Goal: Task Accomplishment & Management: Manage account settings

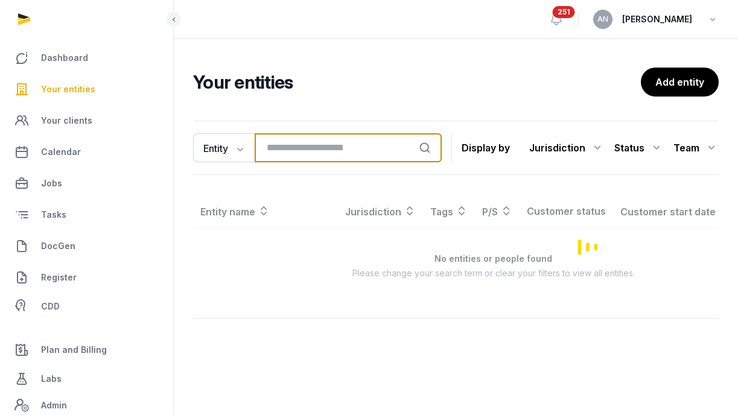
click at [287, 150] on input "search" at bounding box center [348, 147] width 187 height 29
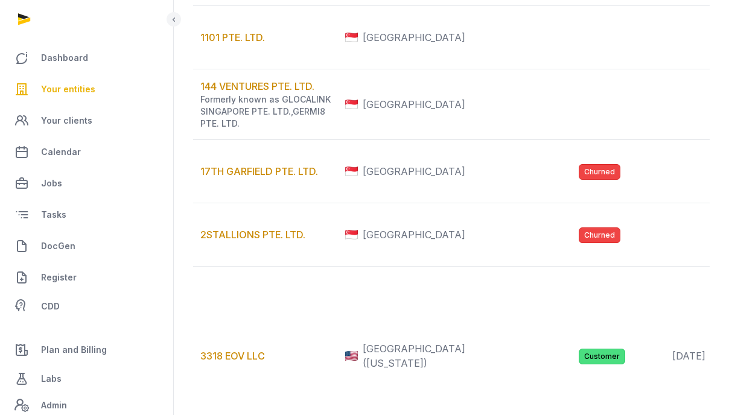
scroll to position [24, 0]
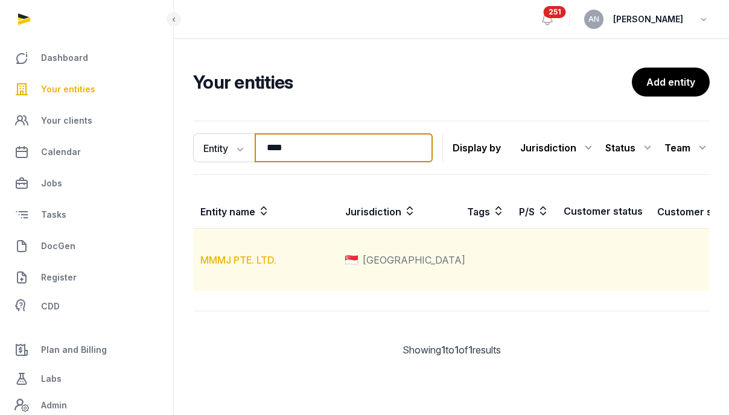
type input "****"
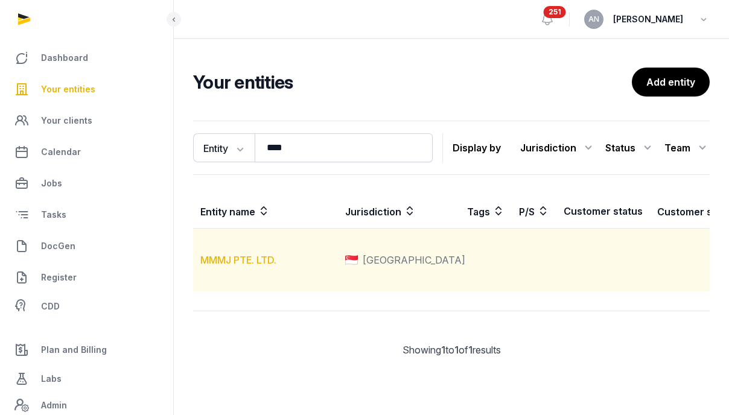
click at [240, 254] on link "MMMJ PTE. LTD." at bounding box center [238, 260] width 76 height 12
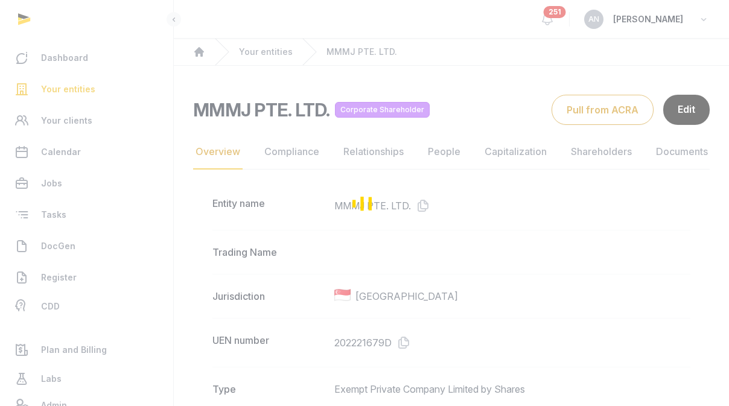
click at [651, 99] on div "Loading" at bounding box center [364, 203] width 729 height 406
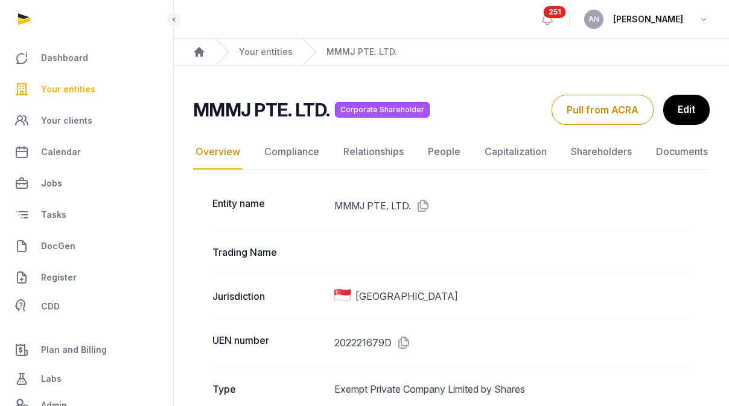
click at [177, 17] on icon at bounding box center [174, 19] width 10 height 14
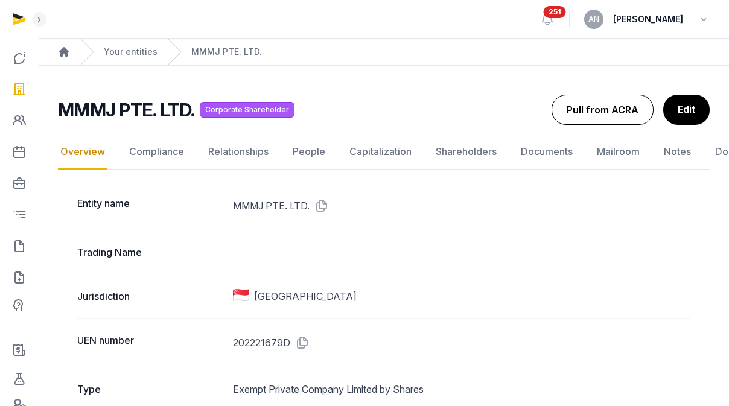
click at [566, 108] on button "Pull from ACRA" at bounding box center [603, 110] width 102 height 30
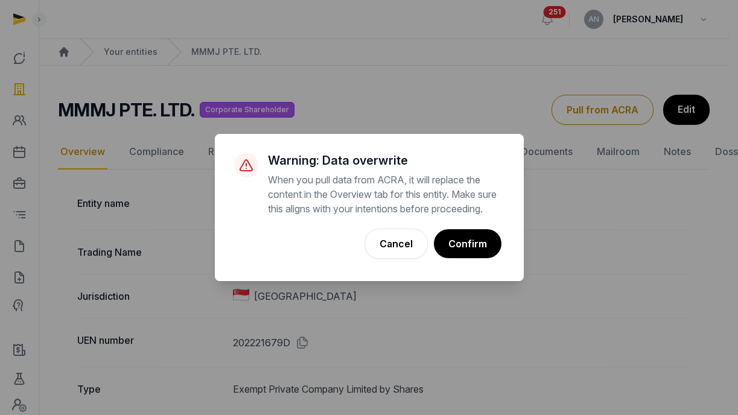
click at [477, 256] on button "Confirm" at bounding box center [468, 243] width 68 height 29
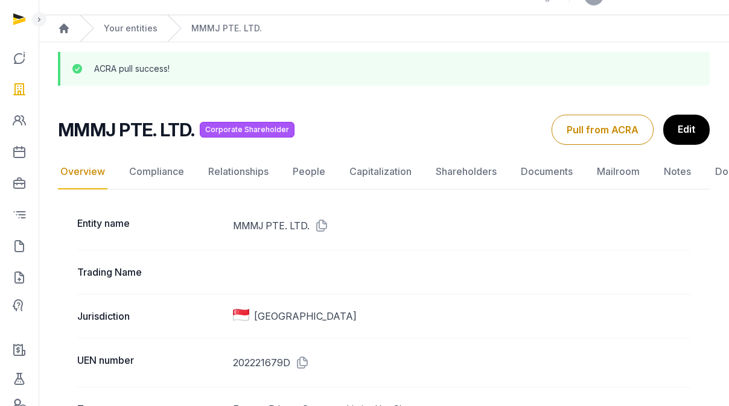
scroll to position [48, 0]
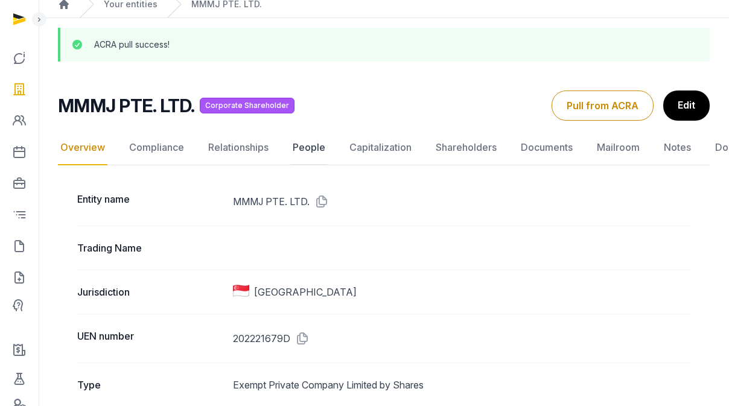
click at [318, 149] on link "People" at bounding box center [308, 147] width 37 height 35
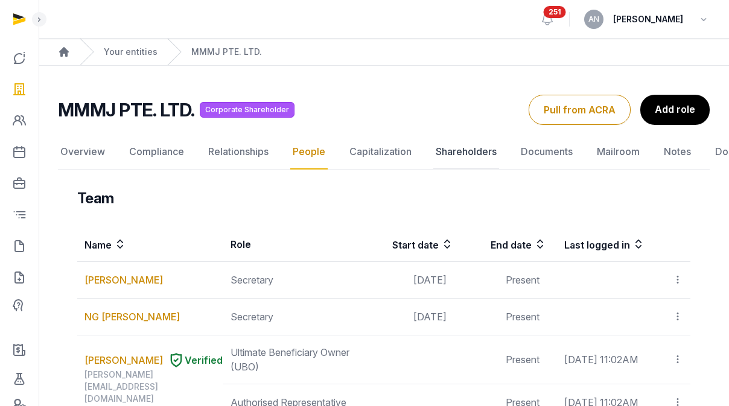
click at [465, 147] on link "Shareholders" at bounding box center [466, 152] width 66 height 35
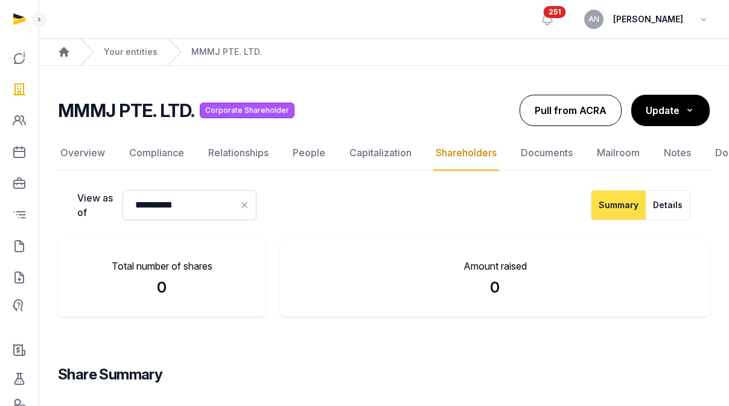
click at [583, 113] on button "Pull from ACRA" at bounding box center [571, 110] width 102 height 31
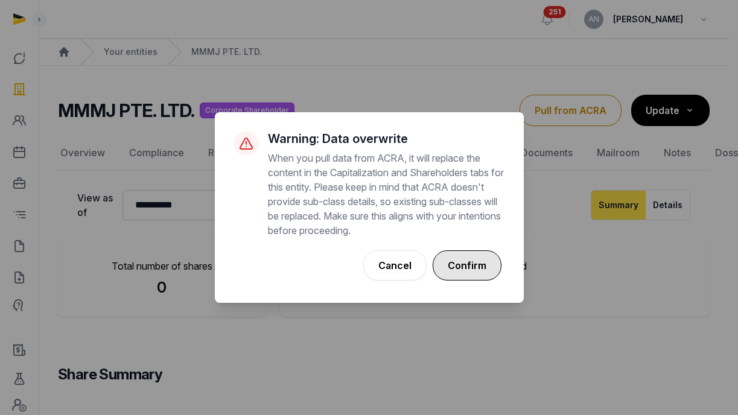
click at [477, 266] on button "Confirm" at bounding box center [467, 266] width 69 height 30
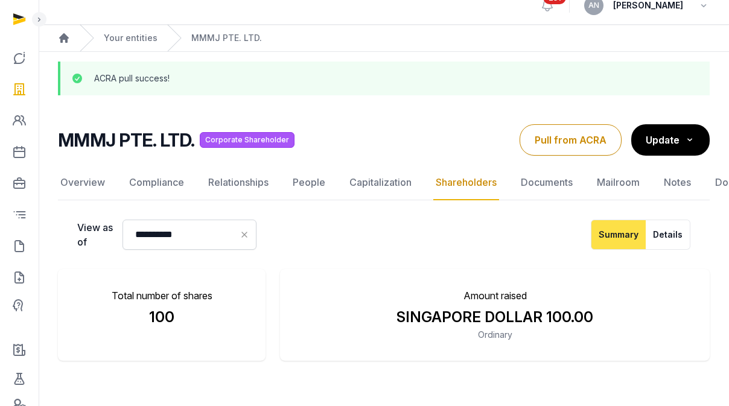
scroll to position [14, 0]
click at [289, 182] on nav "Overview Compliance Relationships People Capitalization Shareholders Documents …" at bounding box center [384, 182] width 652 height 35
click at [290, 184] on link "People" at bounding box center [308, 182] width 37 height 35
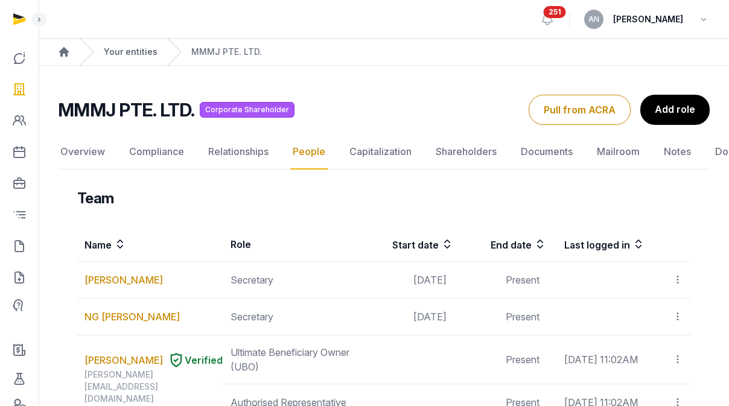
click at [135, 54] on link "Your entities" at bounding box center [131, 52] width 54 height 12
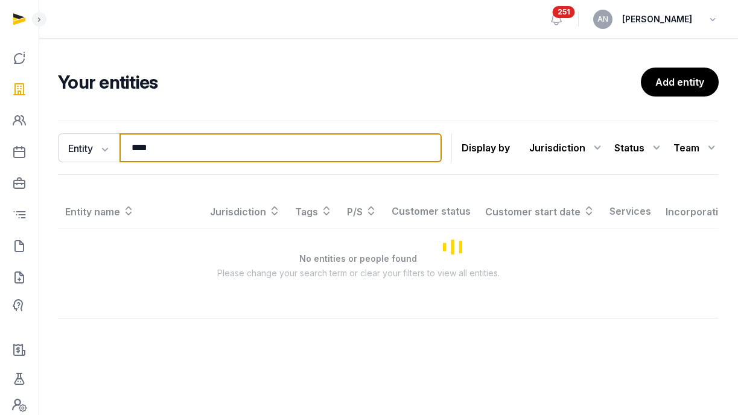
click at [179, 150] on input "****" at bounding box center [281, 147] width 322 height 29
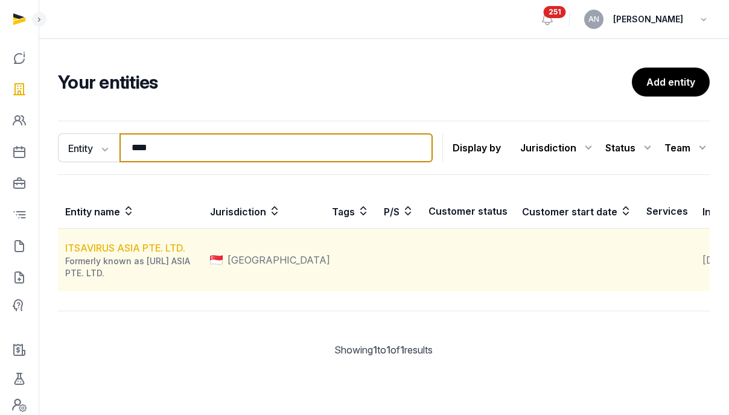
type input "****"
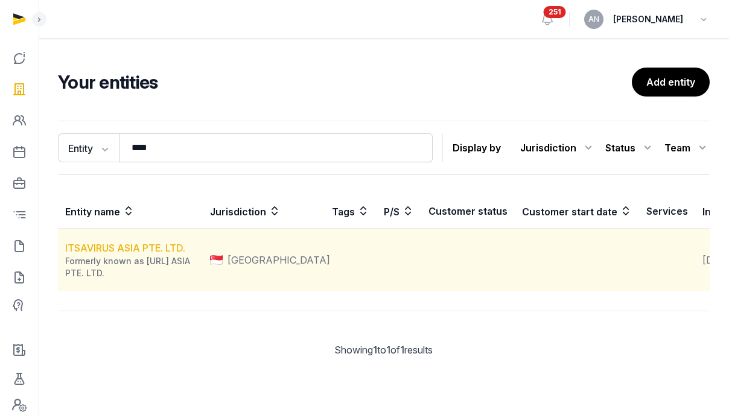
click at [138, 254] on link "ITSAVIRUS ASIA PTE. LTD." at bounding box center [125, 248] width 120 height 12
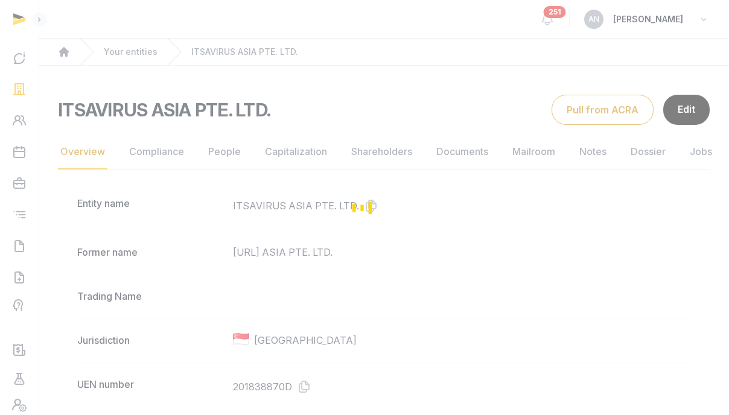
click at [225, 152] on div "Loading" at bounding box center [364, 207] width 729 height 415
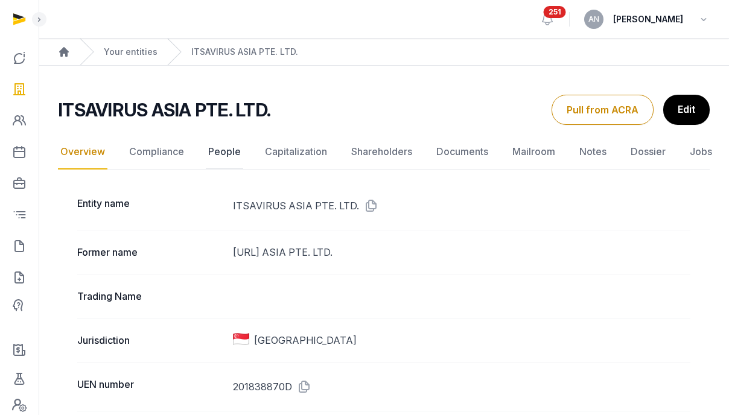
click at [226, 153] on link "People" at bounding box center [224, 152] width 37 height 35
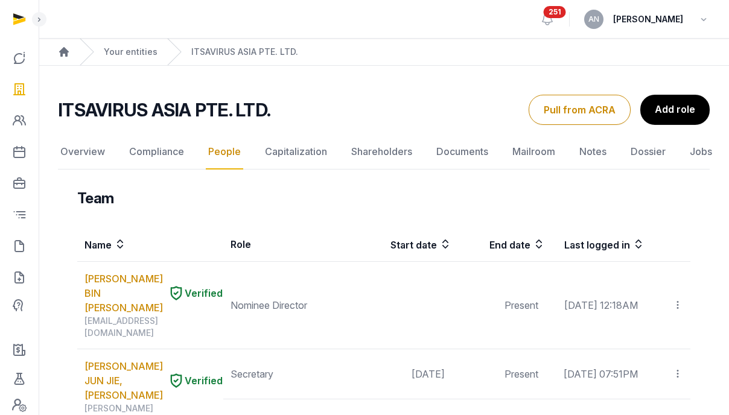
click at [104, 107] on h2 "ITSAVIRUS ASIA PTE. LTD." at bounding box center [164, 110] width 212 height 22
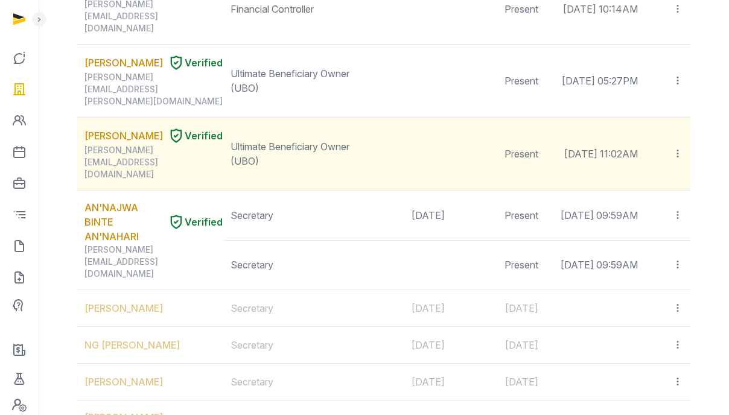
scroll to position [411, 0]
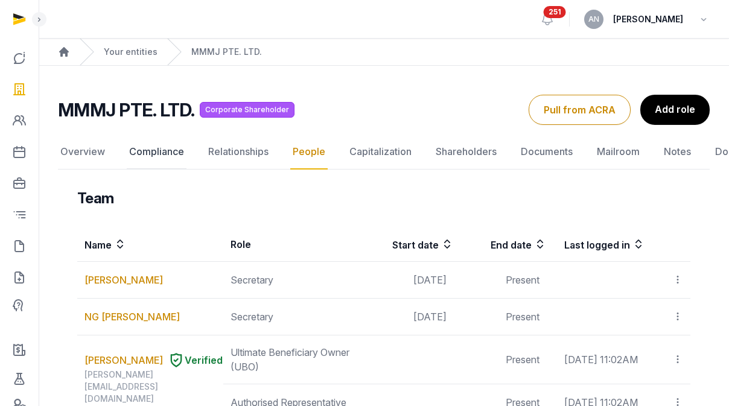
click at [131, 161] on link "Compliance" at bounding box center [157, 152] width 60 height 35
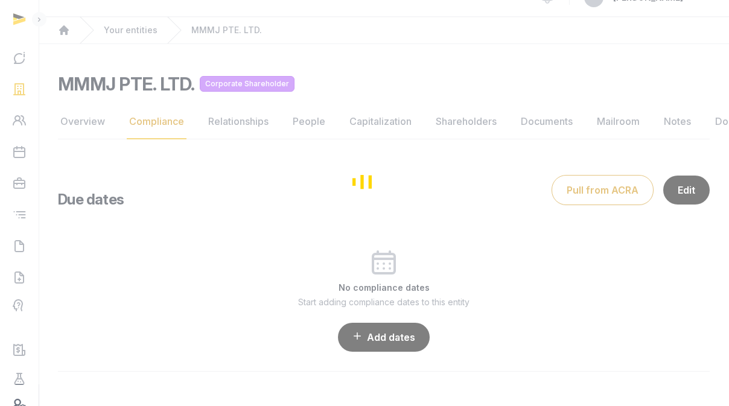
scroll to position [31, 0]
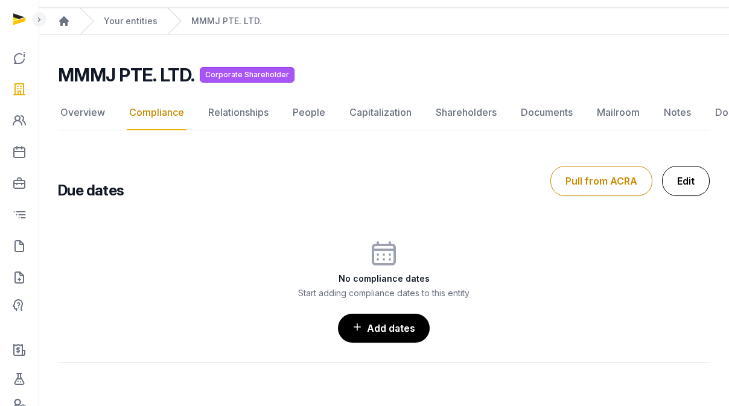
click at [677, 174] on link "Edit" at bounding box center [686, 181] width 48 height 30
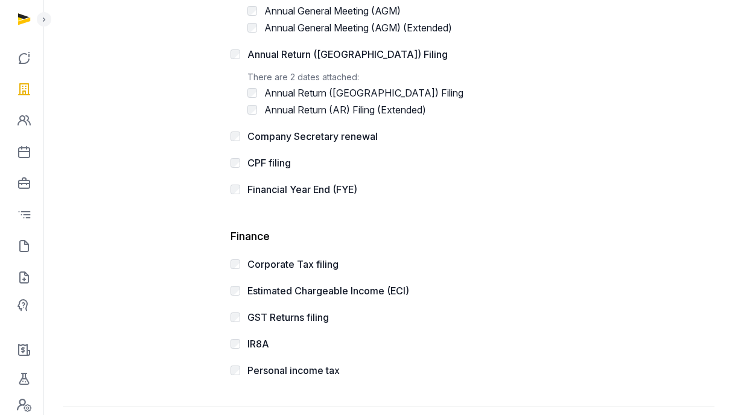
scroll to position [415, 0]
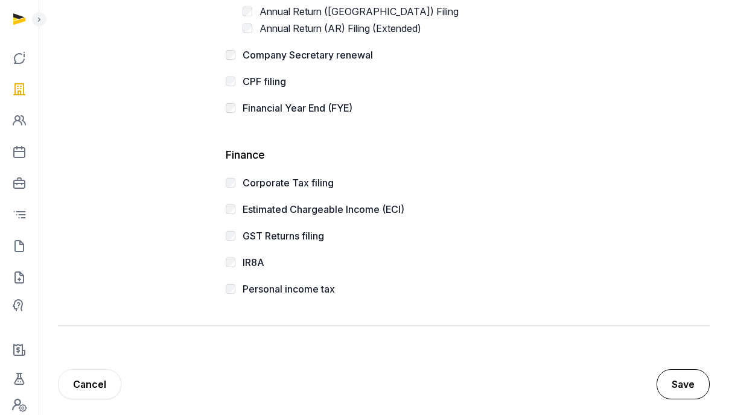
click at [679, 374] on button "Save" at bounding box center [683, 384] width 53 height 30
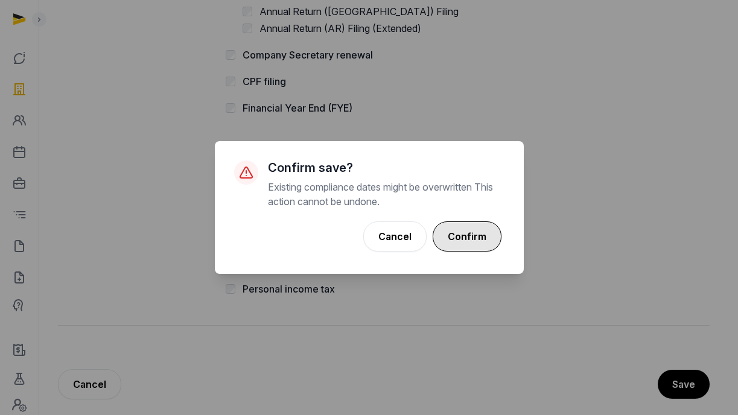
click at [473, 251] on button "Confirm" at bounding box center [467, 237] width 69 height 30
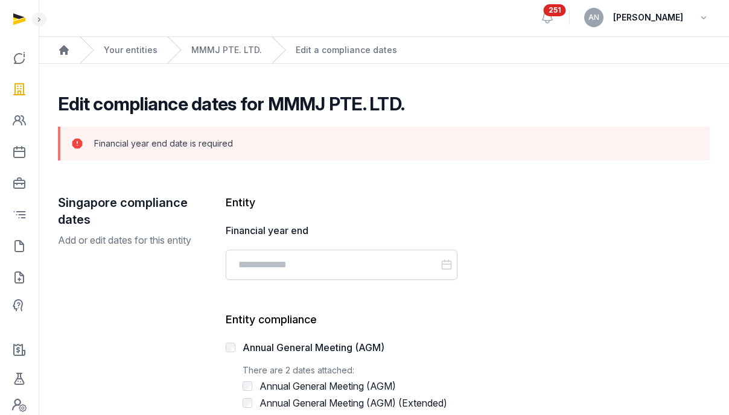
scroll to position [0, 0]
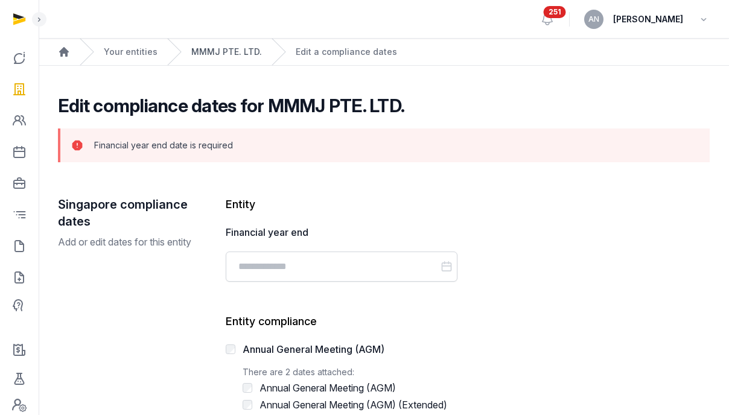
click at [206, 55] on link "MMMJ PTE. LTD." at bounding box center [226, 52] width 71 height 12
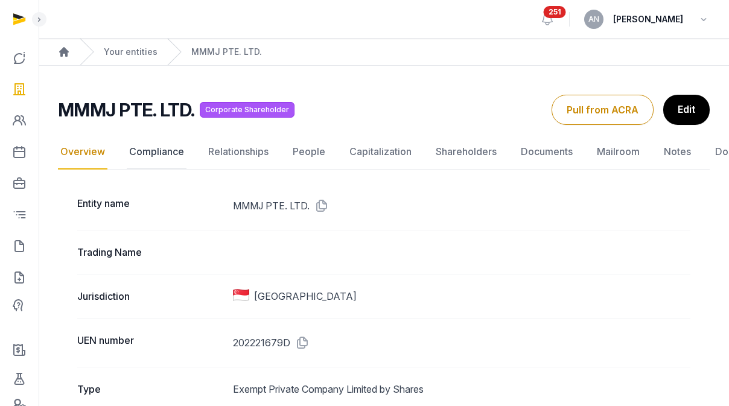
click at [127, 145] on link "Compliance" at bounding box center [157, 152] width 60 height 35
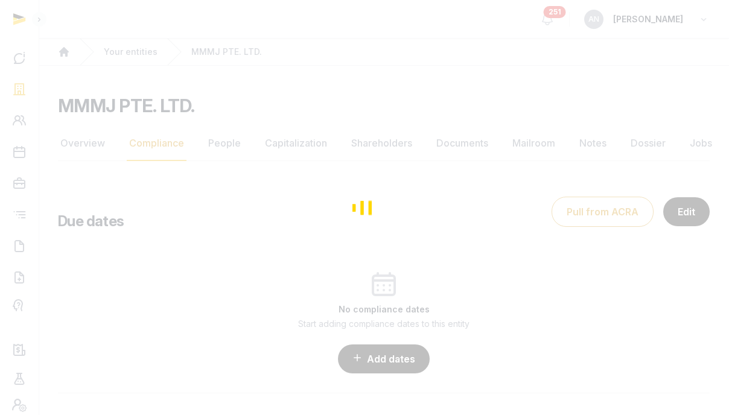
click at [587, 200] on div "Loading" at bounding box center [364, 207] width 729 height 415
click at [588, 214] on div "Loading" at bounding box center [364, 207] width 729 height 415
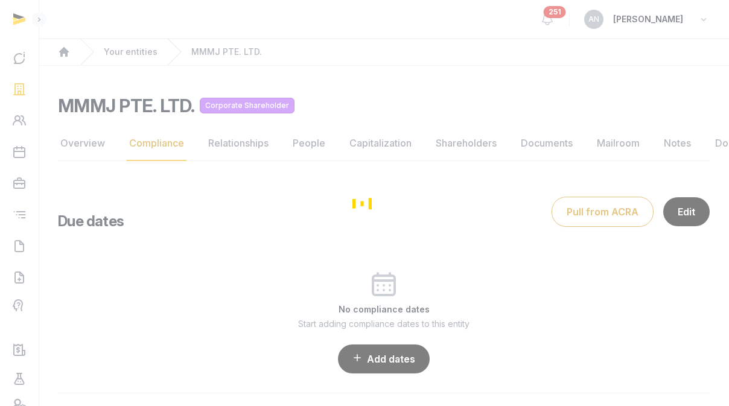
click at [589, 211] on div "Loading" at bounding box center [364, 203] width 729 height 406
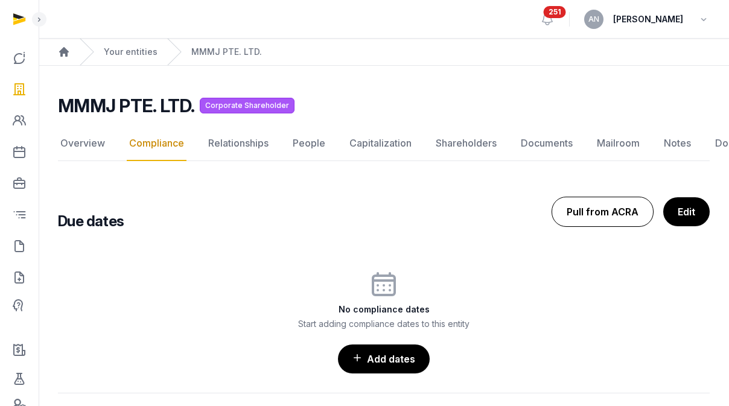
click at [611, 197] on button "Pull from ACRA" at bounding box center [603, 212] width 102 height 30
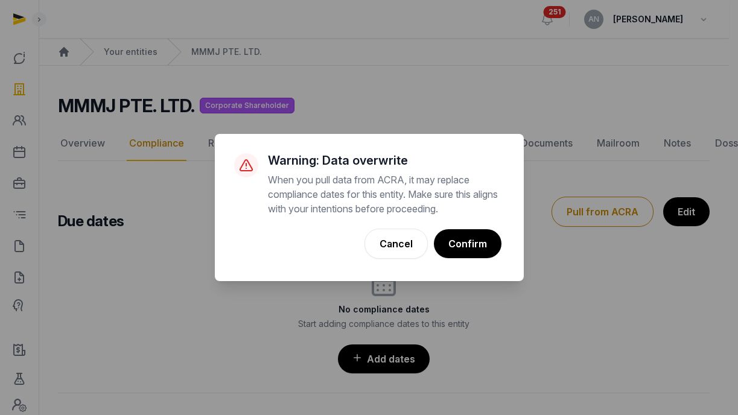
click at [458, 240] on button "Confirm" at bounding box center [468, 243] width 68 height 29
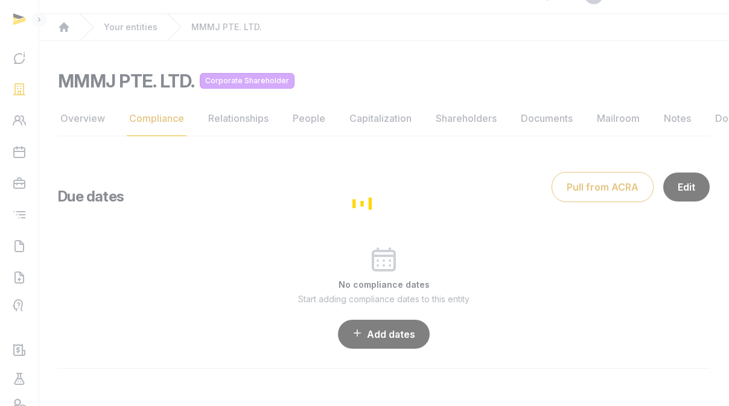
scroll to position [31, 0]
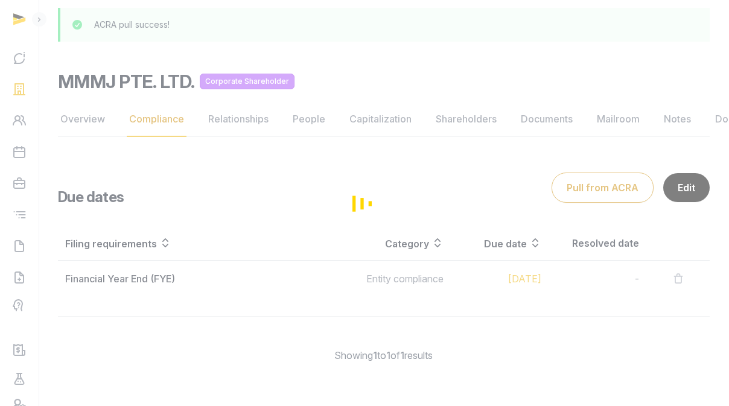
scroll to position [68, 0]
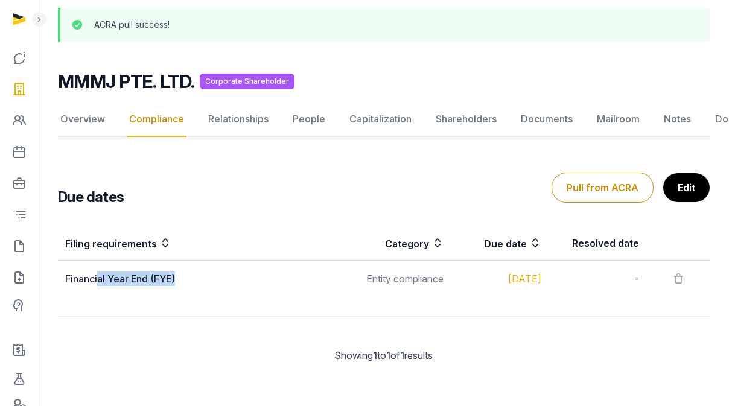
drag, startPoint x: 165, startPoint y: 280, endPoint x: 216, endPoint y: 280, distance: 51.3
click at [216, 280] on div "Financial Year End (FYE)" at bounding box center [205, 279] width 281 height 14
click at [692, 197] on link "Edit" at bounding box center [686, 188] width 48 height 30
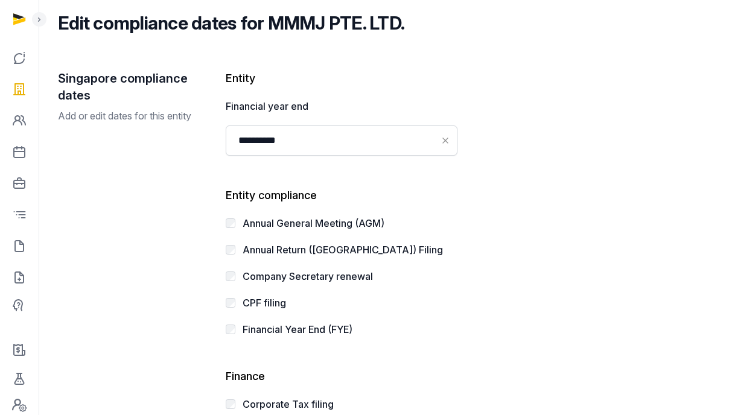
scroll to position [84, 0]
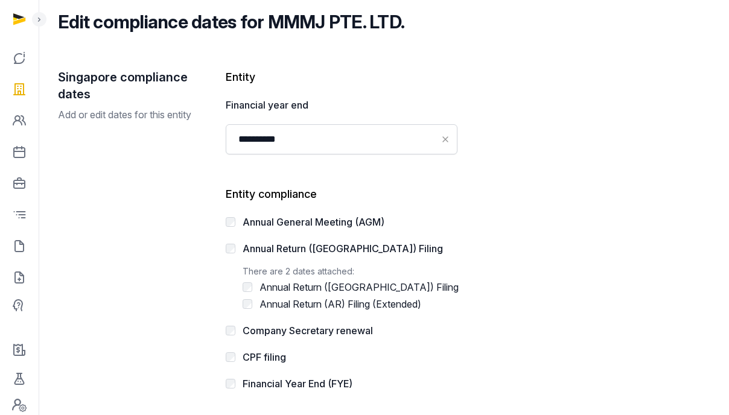
click at [231, 226] on div at bounding box center [231, 222] width 10 height 14
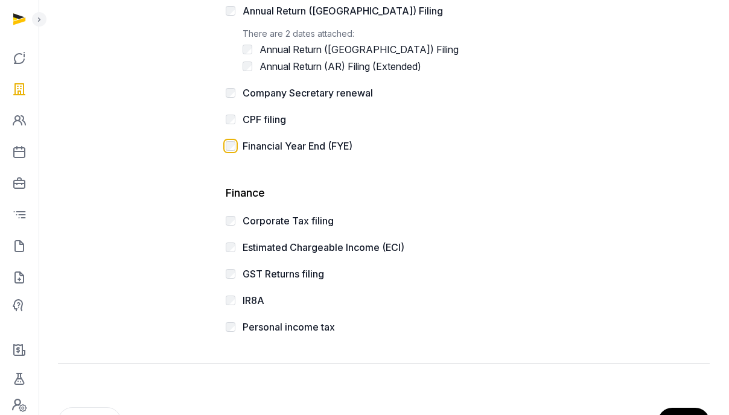
scroll to position [424, 0]
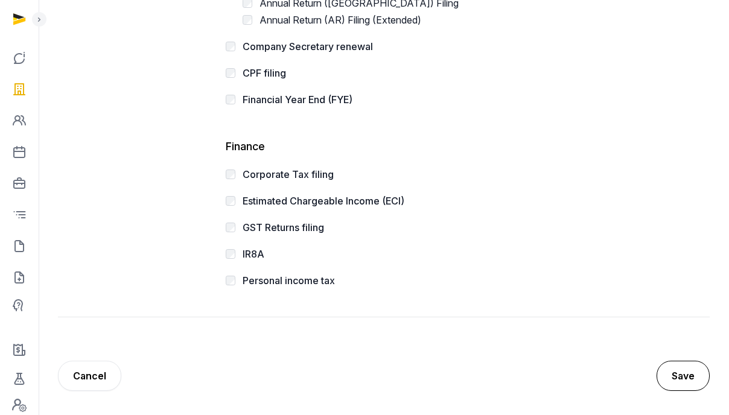
click at [683, 376] on button "Save" at bounding box center [683, 376] width 53 height 30
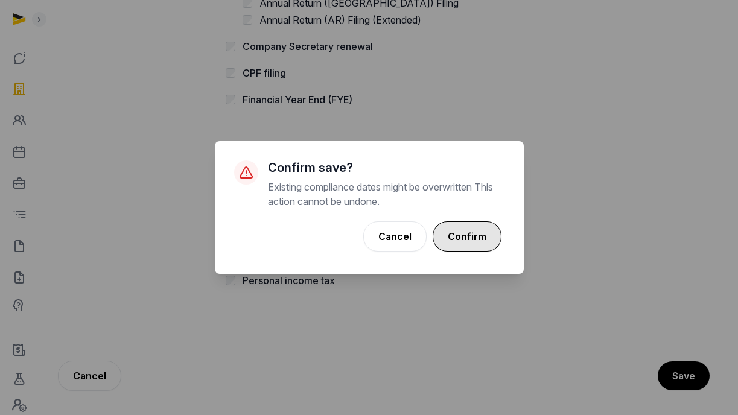
click at [487, 232] on button "Confirm" at bounding box center [467, 237] width 69 height 30
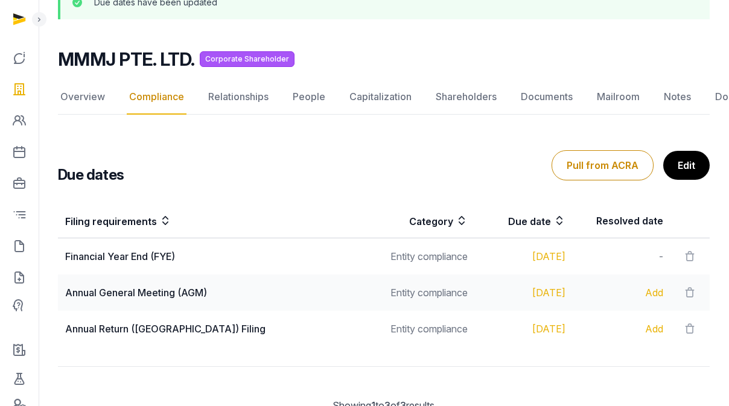
scroll to position [121, 0]
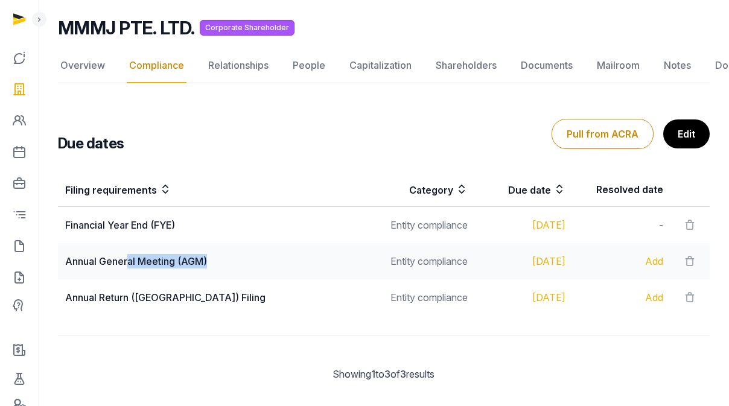
drag, startPoint x: 138, startPoint y: 261, endPoint x: 357, endPoint y: 262, distance: 218.5
click at [357, 262] on div "Annual General Meeting (AGM)" at bounding box center [217, 261] width 305 height 14
drag, startPoint x: 167, startPoint y: 298, endPoint x: 127, endPoint y: 293, distance: 40.1
click at [127, 293] on div "Annual Return ([GEOGRAPHIC_DATA]) Filing" at bounding box center [217, 297] width 305 height 14
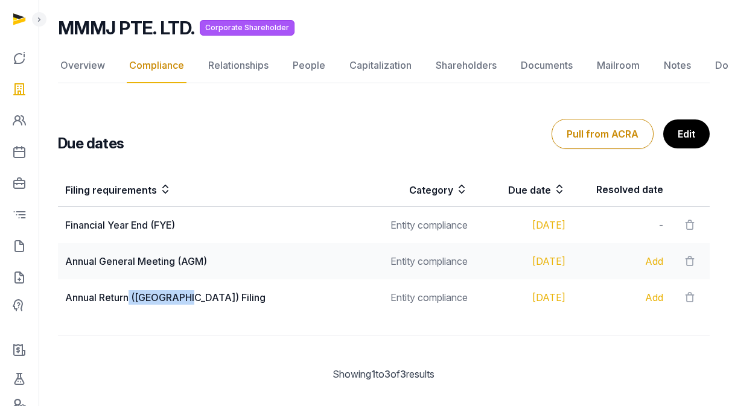
click at [412, 289] on td "Entity compliance" at bounding box center [426, 298] width 98 height 36
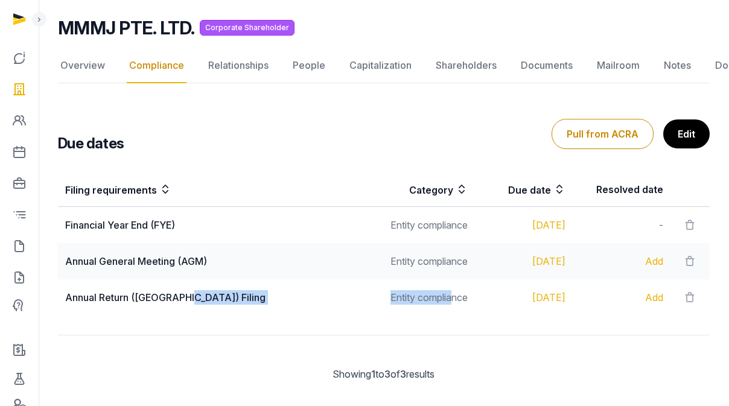
drag, startPoint x: 357, startPoint y: 296, endPoint x: 438, endPoint y: 303, distance: 81.8
click at [438, 303] on tr "Annual Return ([GEOGRAPHIC_DATA]) Filing Entity compliance [DATE] Add" at bounding box center [384, 298] width 652 height 36
click at [517, 330] on div "Filing requirements Category Due date Resolved date Financial Year End (FYE) En…" at bounding box center [384, 287] width 652 height 228
click at [94, 62] on link "Overview" at bounding box center [83, 65] width 50 height 35
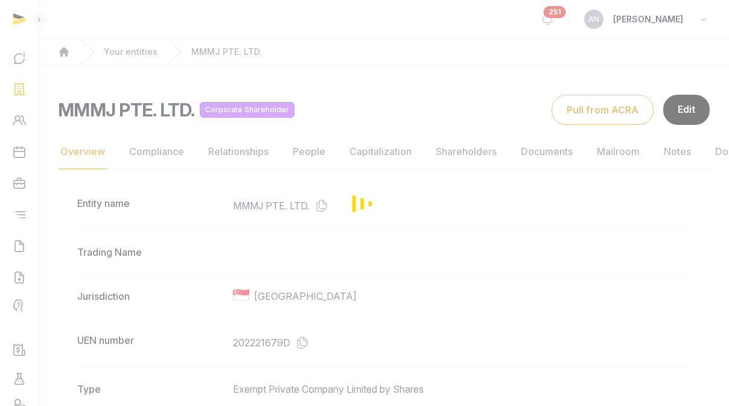
click at [187, 155] on div "Loading" at bounding box center [364, 203] width 729 height 406
click at [163, 159] on div "Loading" at bounding box center [364, 203] width 729 height 406
click at [165, 155] on div "Loading" at bounding box center [364, 203] width 729 height 406
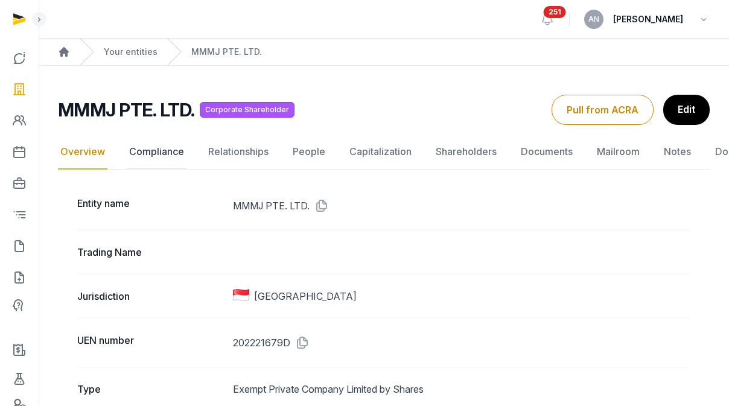
click at [174, 162] on link "Compliance" at bounding box center [157, 152] width 60 height 35
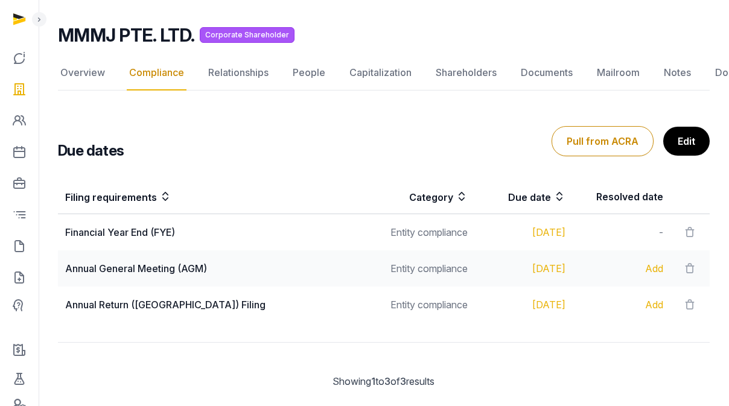
scroll to position [36, 0]
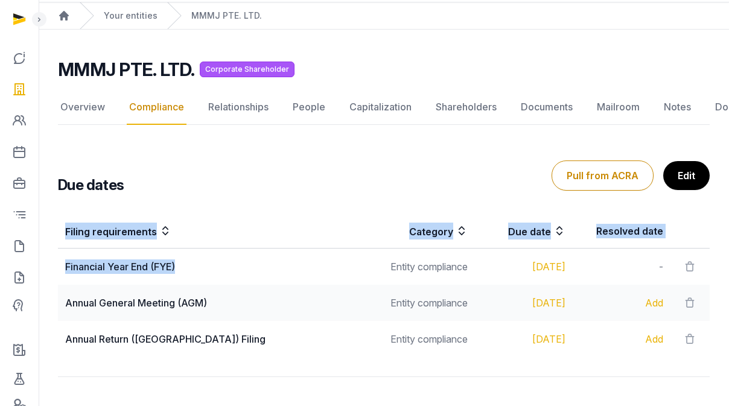
drag, startPoint x: 59, startPoint y: 267, endPoint x: 236, endPoint y: 273, distance: 177.0
click at [236, 273] on div "Filing requirements Category Due date Resolved date Financial Year End (FYE) En…" at bounding box center [384, 285] width 691 height 153
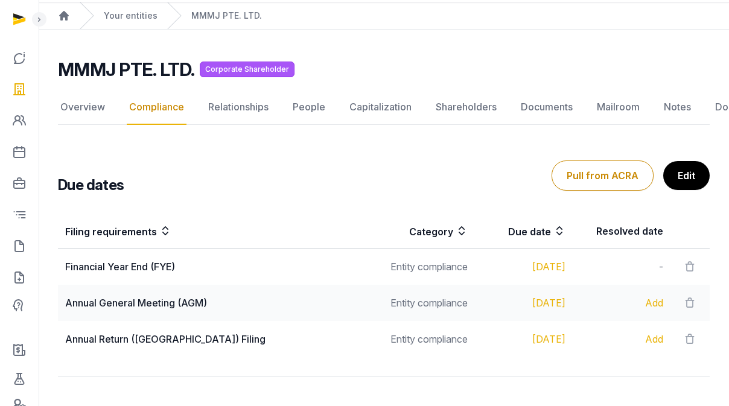
click at [417, 176] on div "Due dates Pull from ACRA Edit" at bounding box center [384, 175] width 652 height 39
drag, startPoint x: 580, startPoint y: 342, endPoint x: 488, endPoint y: 339, distance: 91.2
click at [488, 340] on tr "Annual Return ([GEOGRAPHIC_DATA]) Filing Entity compliance [DATE] Add" at bounding box center [384, 339] width 652 height 36
drag, startPoint x: 113, startPoint y: 343, endPoint x: 219, endPoint y: 339, distance: 105.1
click at [219, 338] on div "Annual Return ([GEOGRAPHIC_DATA]) Filing" at bounding box center [217, 339] width 305 height 14
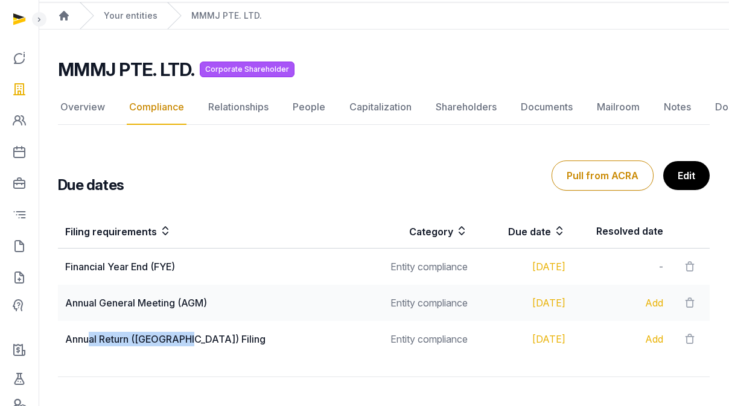
click at [218, 339] on div "Annual Return ([GEOGRAPHIC_DATA]) Filing" at bounding box center [217, 339] width 305 height 14
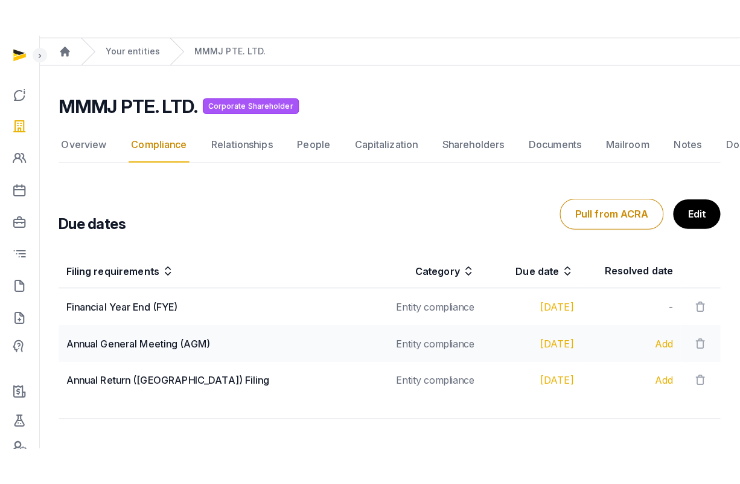
scroll to position [19, 0]
